Goal: Consume media (video, audio)

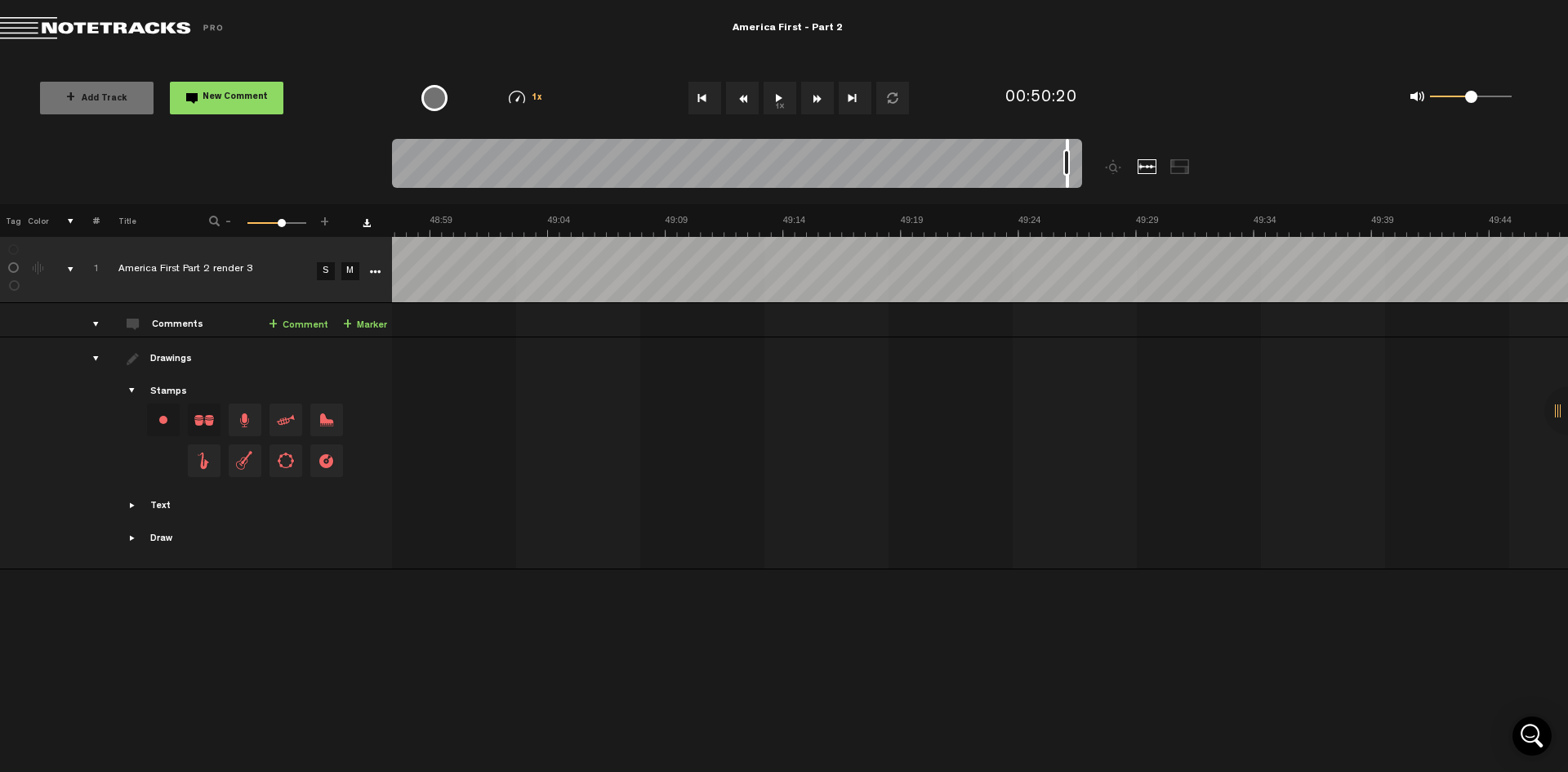
scroll to position [0, 69260]
drag, startPoint x: 396, startPoint y: 146, endPoint x: 1073, endPoint y: 177, distance: 677.7
click at [1073, 177] on div at bounding box center [1072, 163] width 3 height 49
click at [779, 94] on button "1x" at bounding box center [780, 98] width 33 height 33
click at [781, 99] on button "1x" at bounding box center [780, 98] width 33 height 33
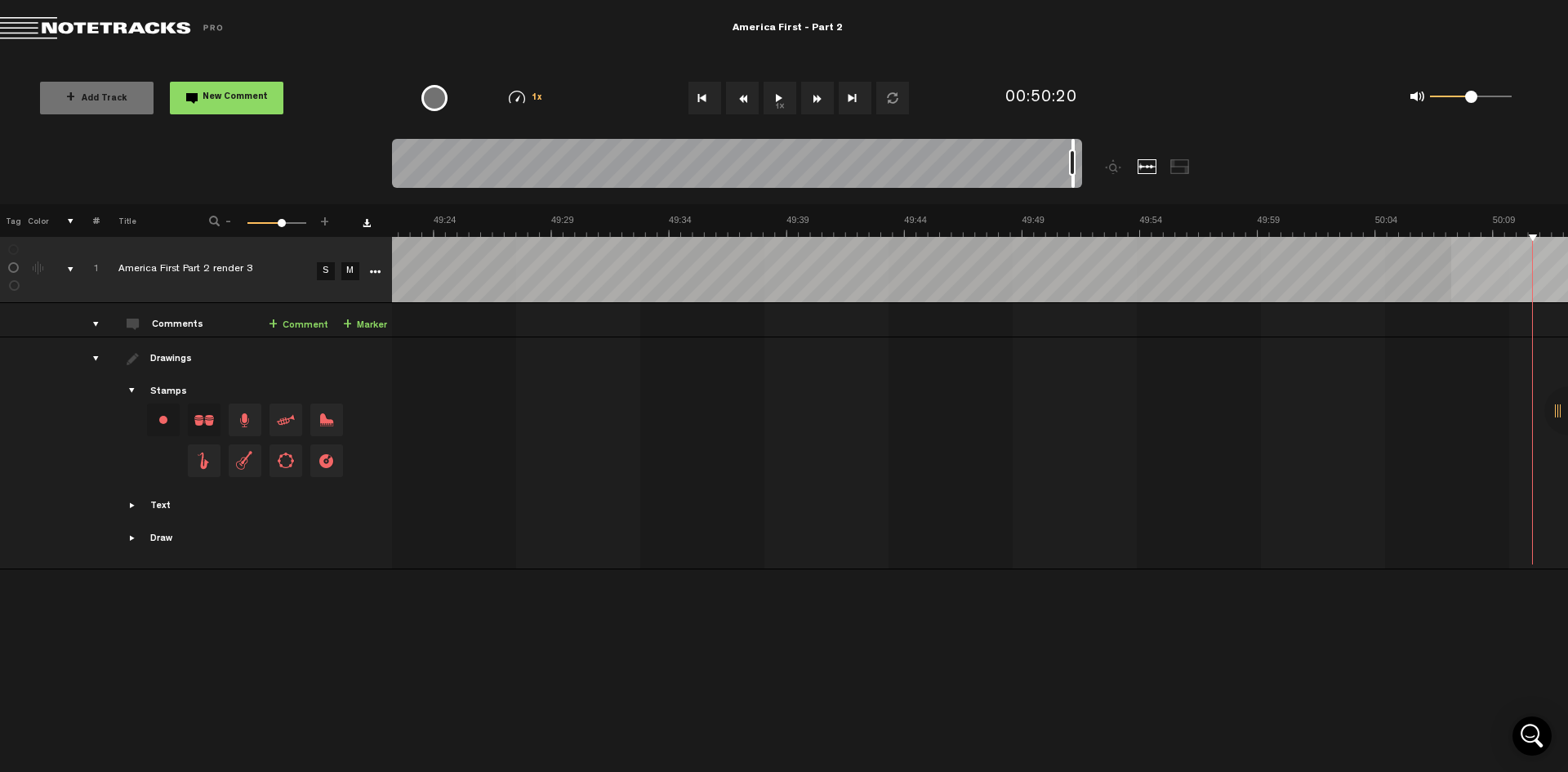
click at [1451, 238] on div "+ New drawing Tag Color # Title - 1 100 60 + 1 America First Part 2 render 3 S …" at bounding box center [784, 371] width 1568 height 332
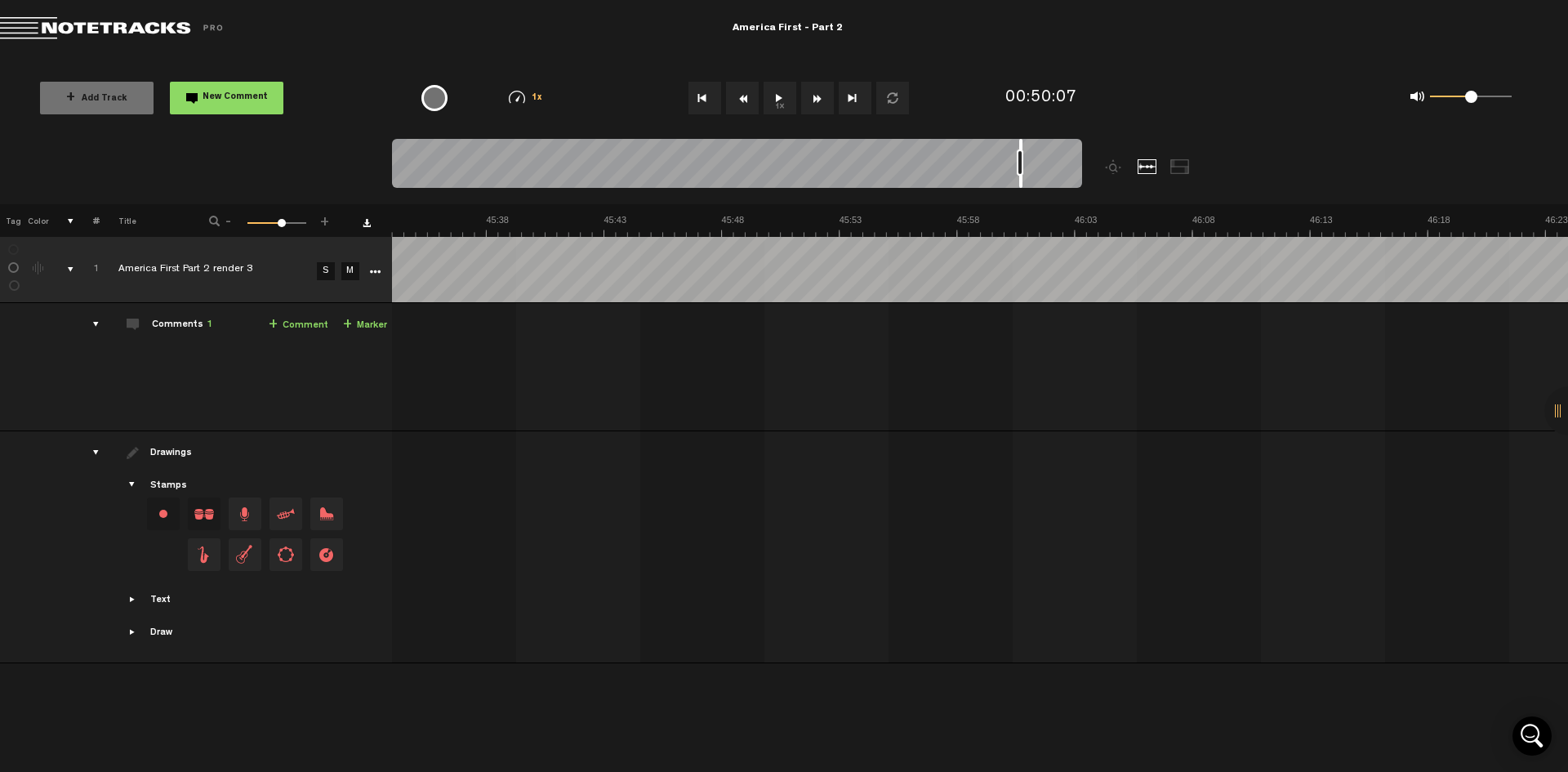
scroll to position [0, 63913]
drag, startPoint x: 1074, startPoint y: 146, endPoint x: 1020, endPoint y: 152, distance: 54.3
click at [1020, 152] on div at bounding box center [736, 166] width 690 height 55
click at [778, 100] on button "1x" at bounding box center [780, 98] width 33 height 33
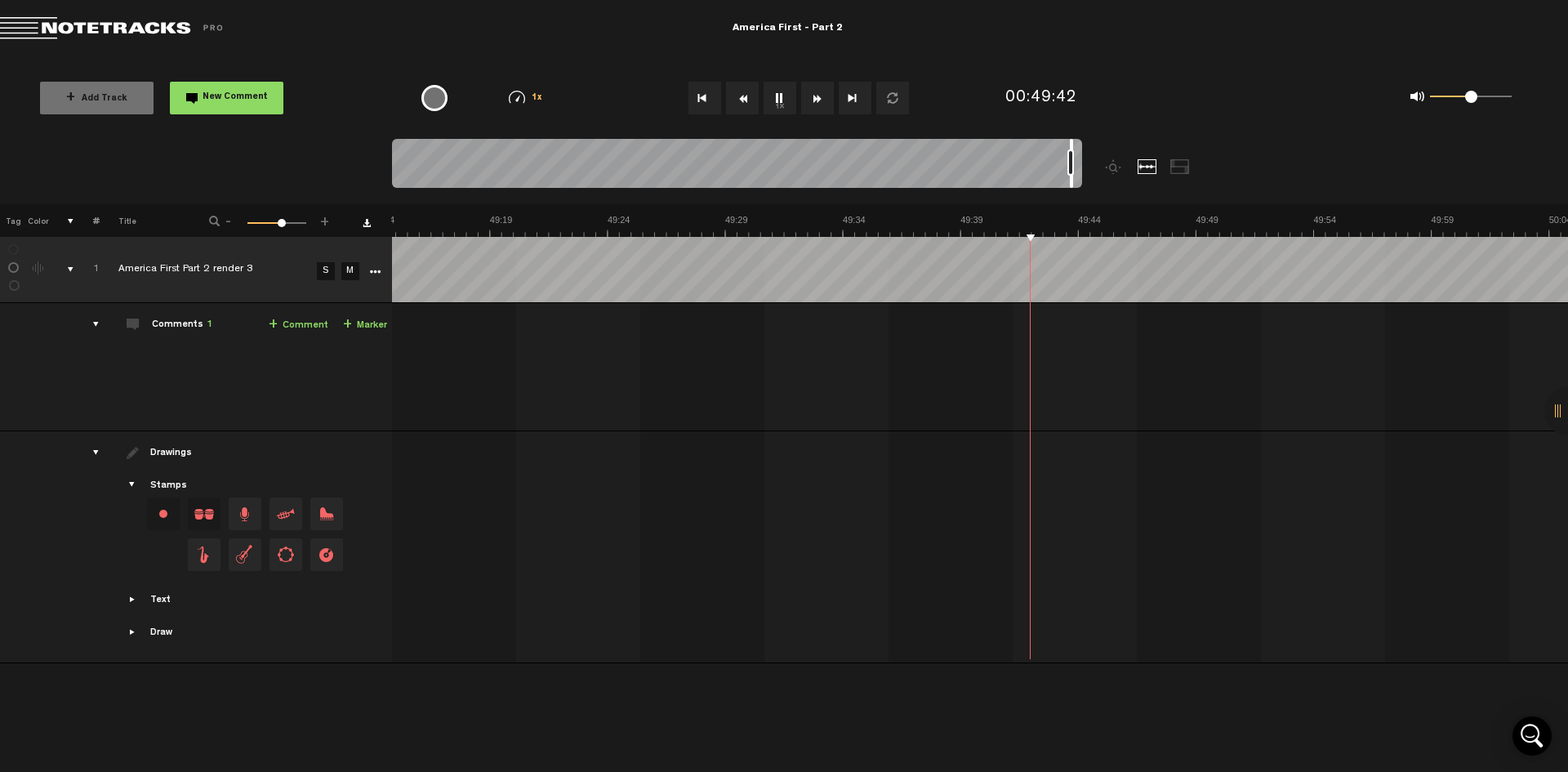
click at [778, 99] on button "1x" at bounding box center [780, 98] width 33 height 33
click at [783, 94] on button "1x" at bounding box center [780, 98] width 33 height 33
click at [782, 101] on button "1x" at bounding box center [780, 98] width 33 height 33
click at [1064, 144] on div at bounding box center [1065, 163] width 3 height 49
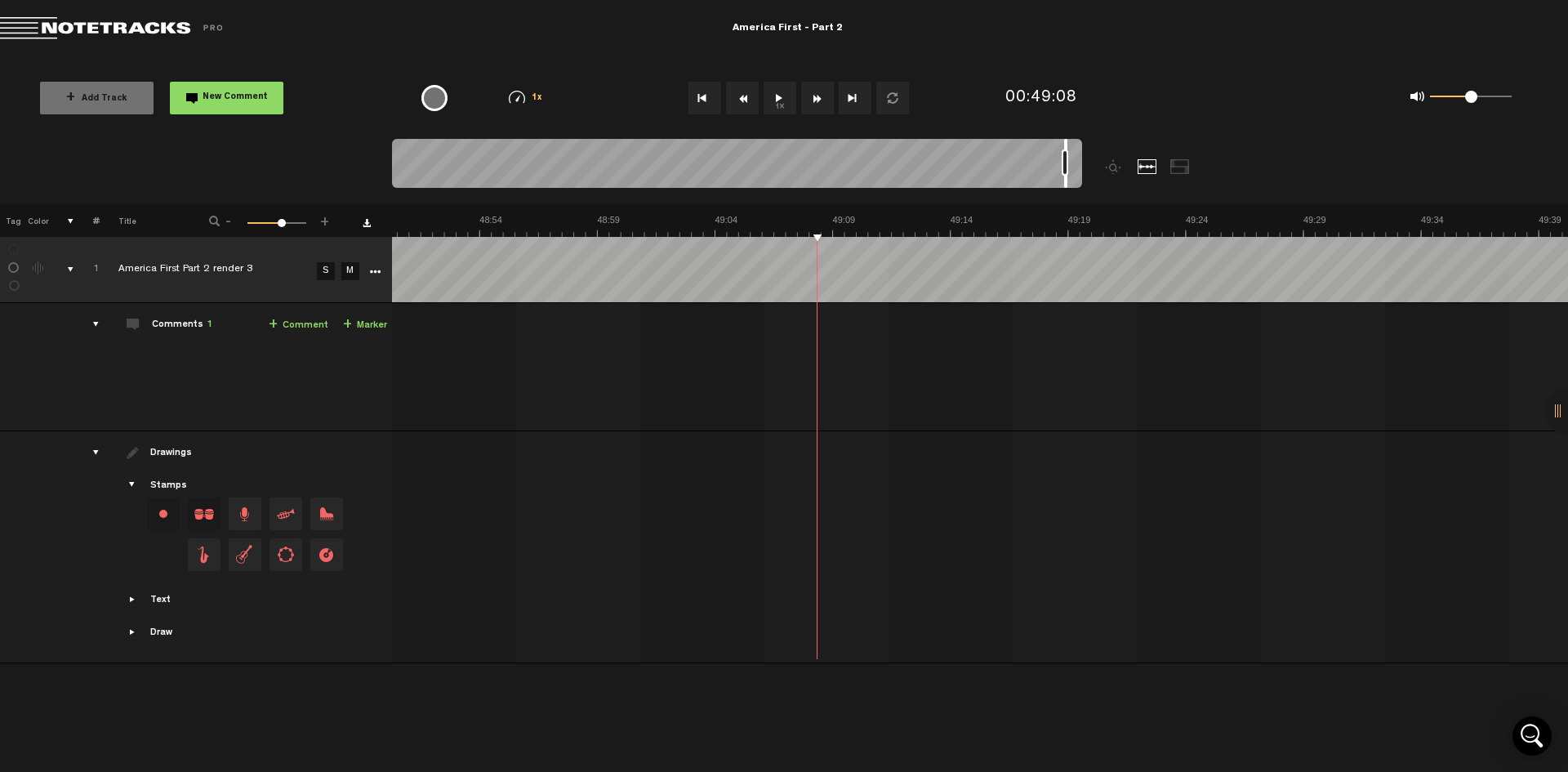
click at [774, 101] on button "1x" at bounding box center [780, 98] width 33 height 33
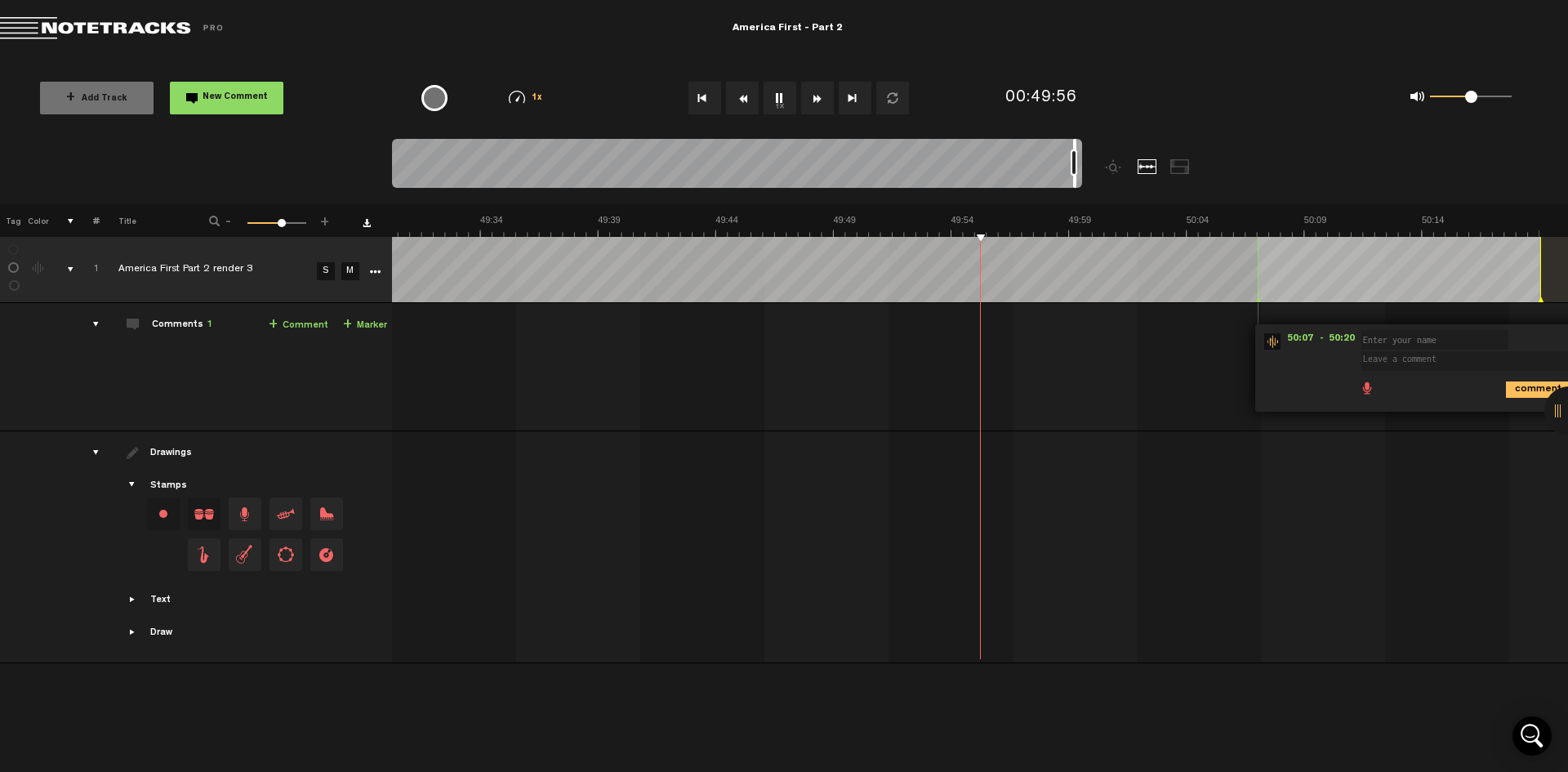
scroll to position [0, 69449]
click at [1144, 93] on div "00:50:14" at bounding box center [1091, 98] width 185 height 48
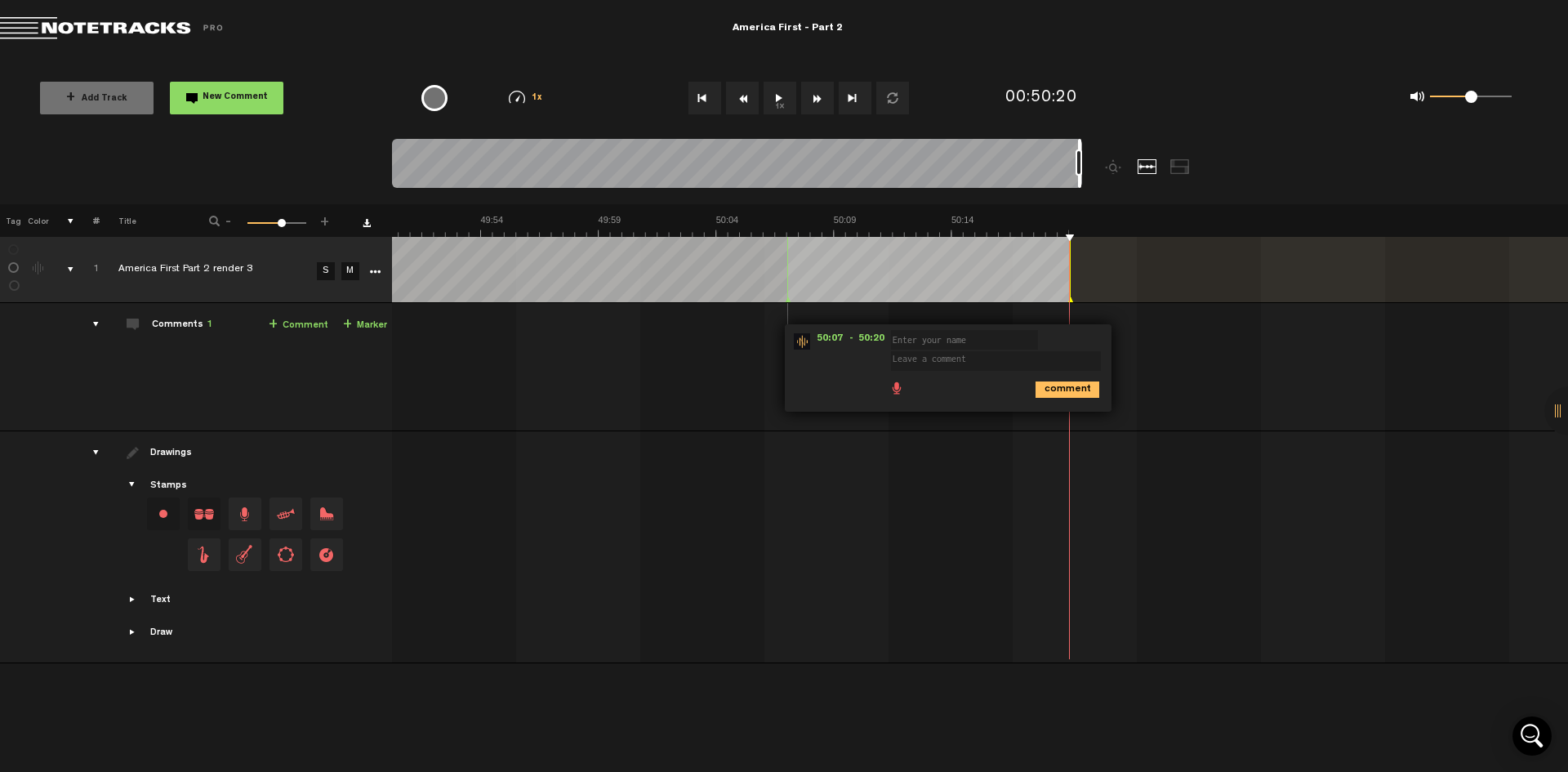
click at [1216, 103] on div "0 1 0.5" at bounding box center [1362, 97] width 358 height 47
